Goal: Task Accomplishment & Management: Use online tool/utility

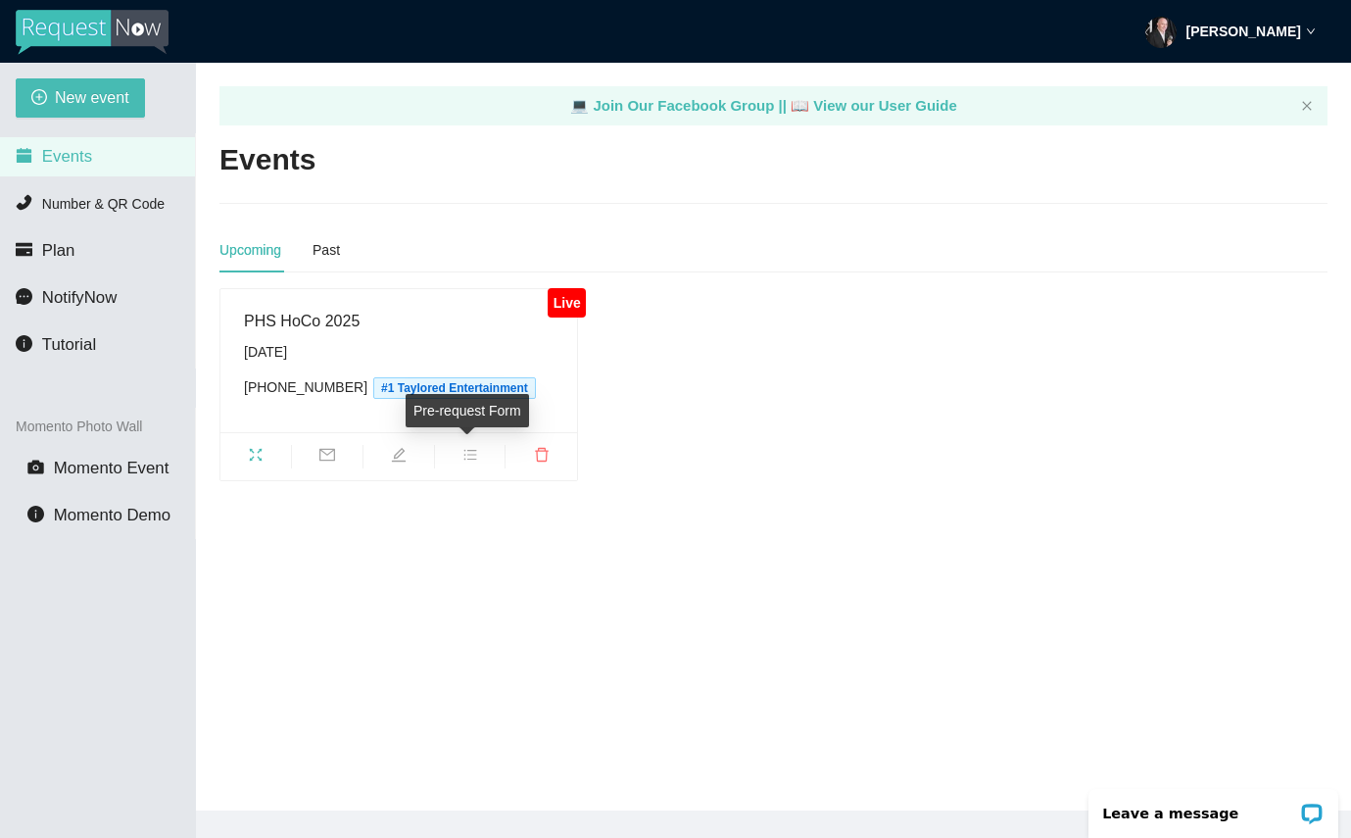
click at [472, 450] on icon "bars" at bounding box center [469, 455] width 13 height 11
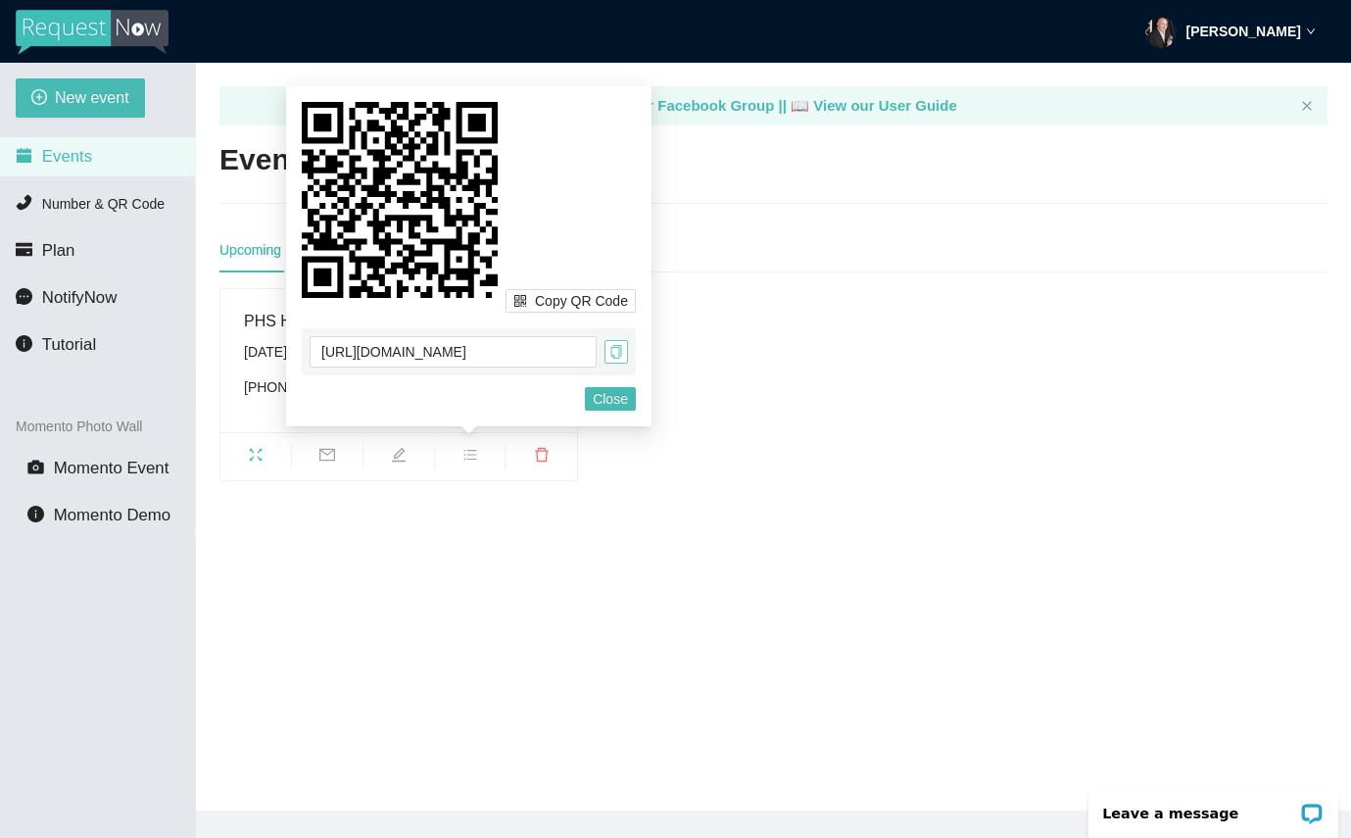
click at [618, 346] on icon "copy" at bounding box center [615, 352] width 11 height 14
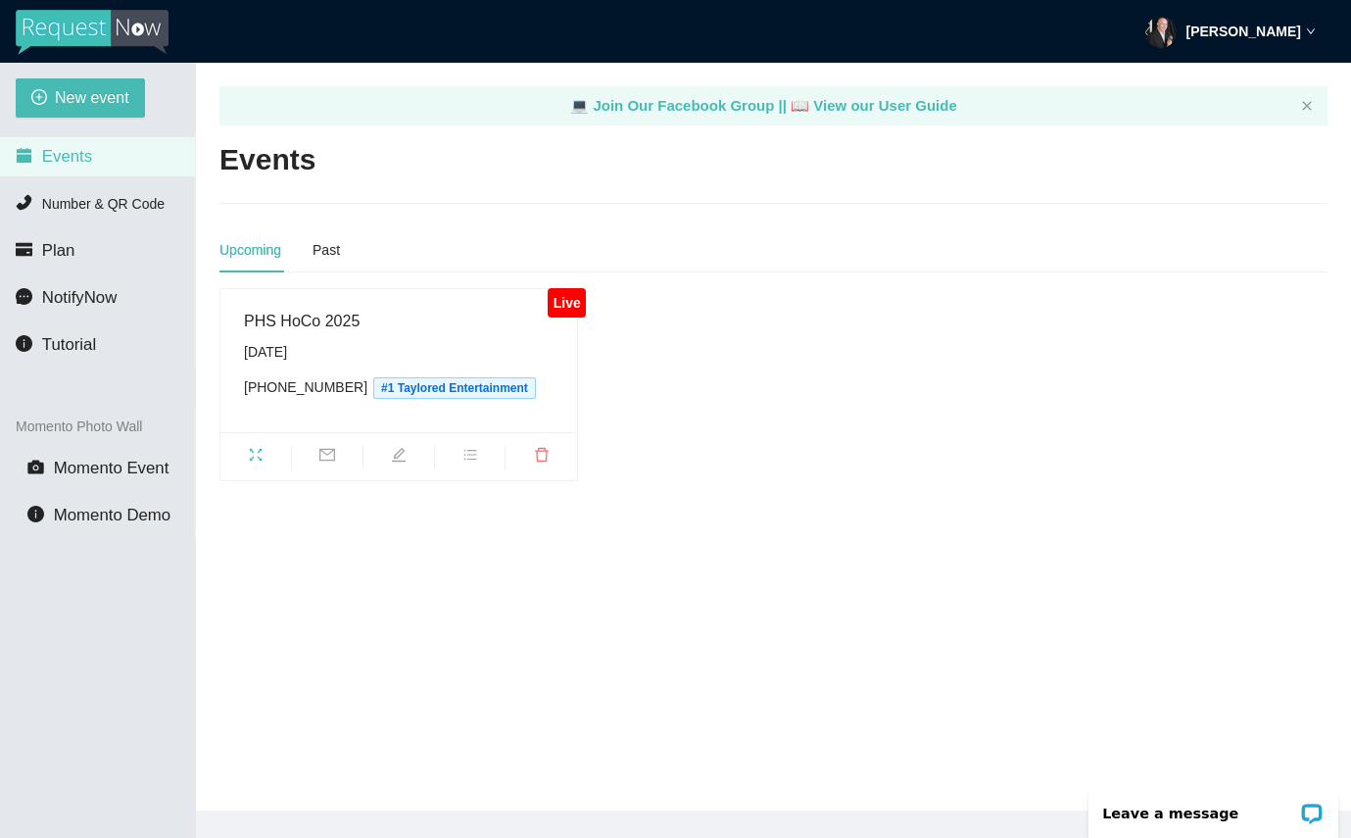
click at [863, 436] on div "Live PHS HoCo 2025 [DATE] [PHONE_NUMBER] Taylored Entertainment" at bounding box center [774, 384] width 1124 height 193
click at [249, 452] on icon "fullscreen" at bounding box center [256, 455] width 16 height 16
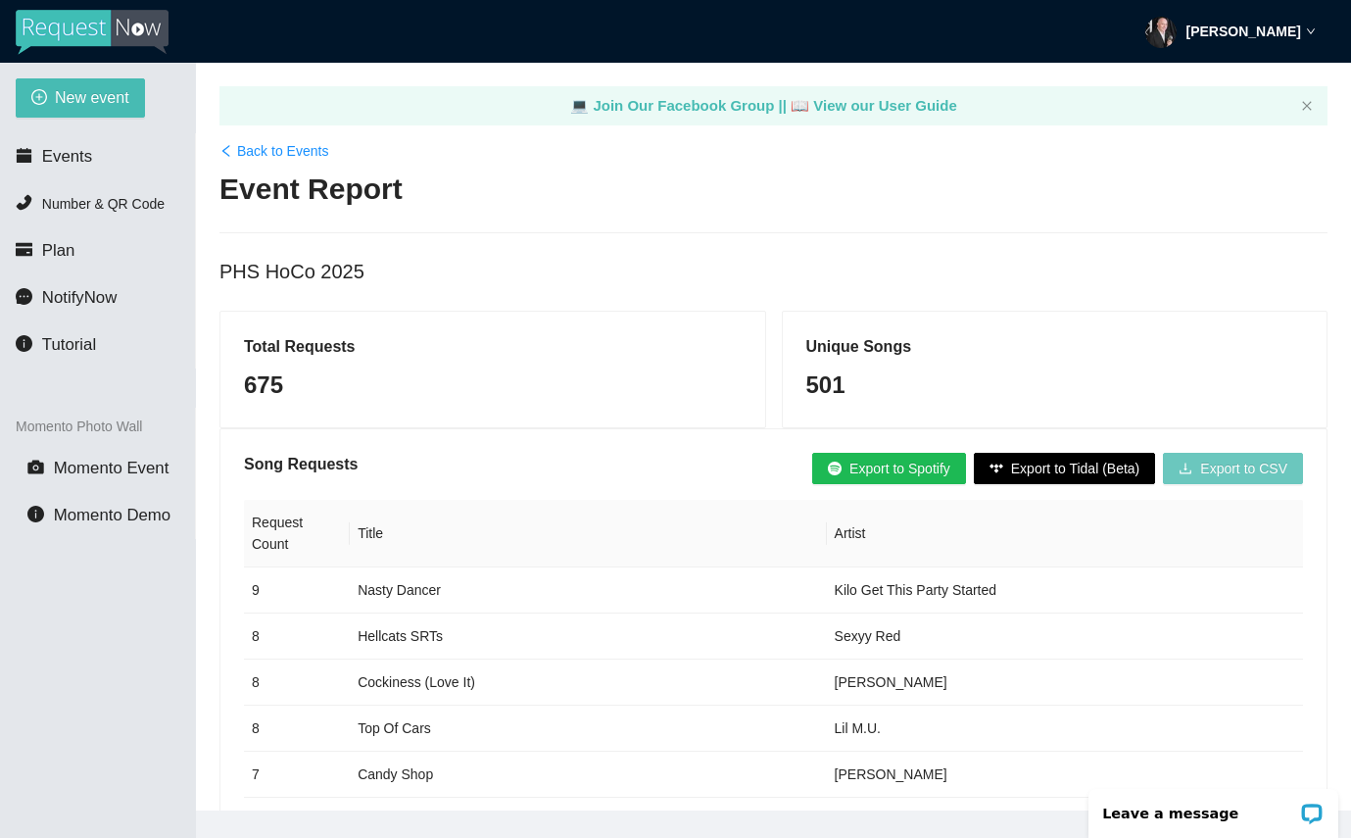
click at [1243, 471] on span "Export to CSV" at bounding box center [1243, 469] width 87 height 22
click at [971, 691] on td "Rihanna" at bounding box center [1065, 682] width 476 height 46
